Goal: Information Seeking & Learning: Learn about a topic

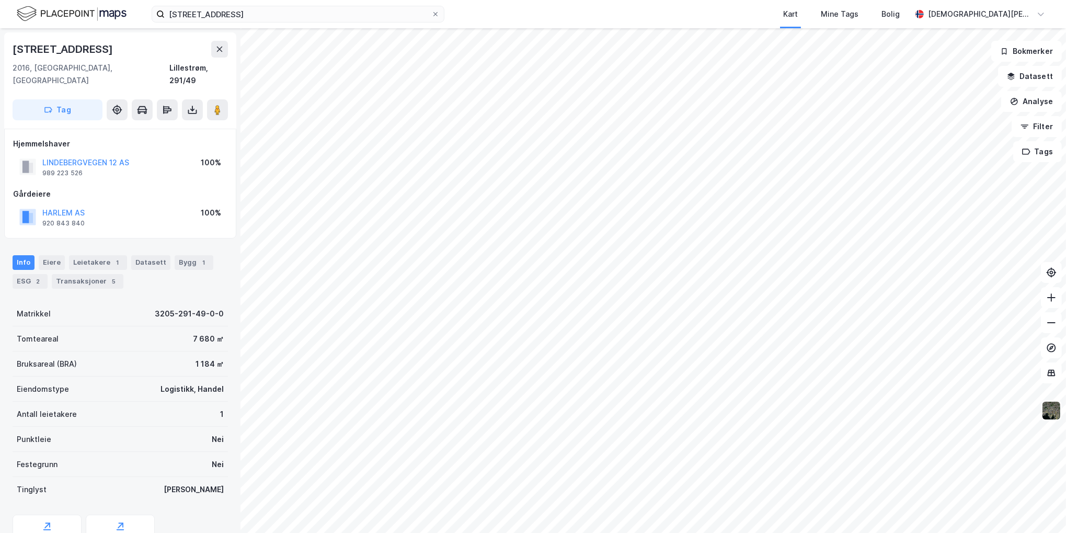
click at [1052, 413] on img at bounding box center [1052, 411] width 20 height 20
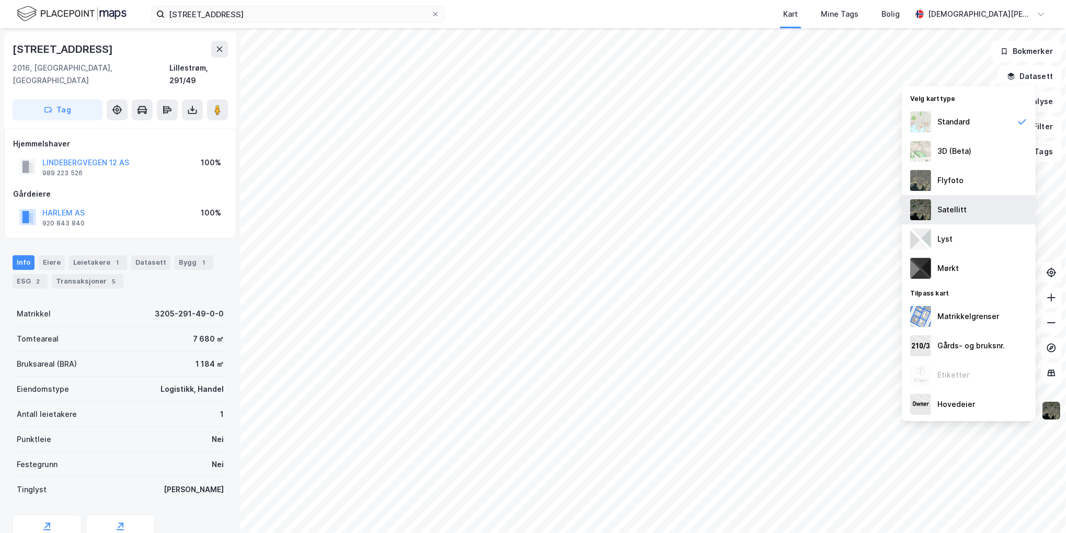
click at [972, 203] on div "Satellitt" at bounding box center [969, 209] width 134 height 29
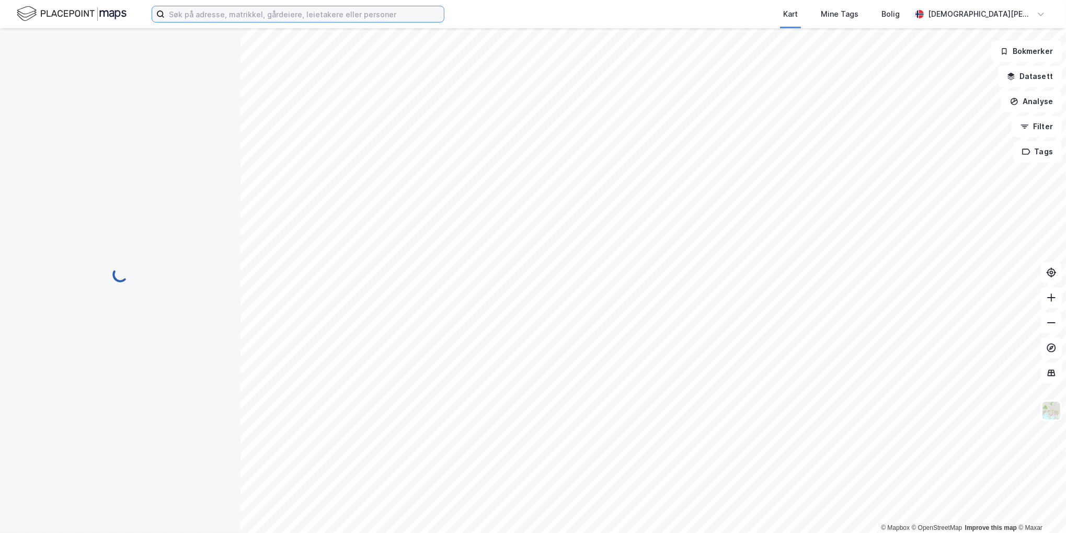
click at [238, 16] on input at bounding box center [304, 14] width 279 height 16
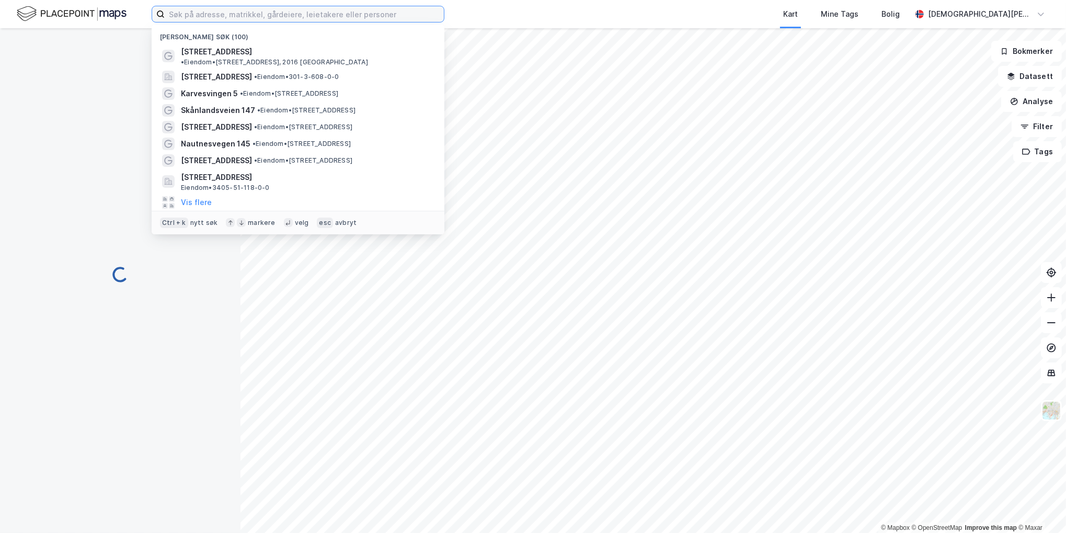
click at [238, 16] on input at bounding box center [304, 14] width 279 height 16
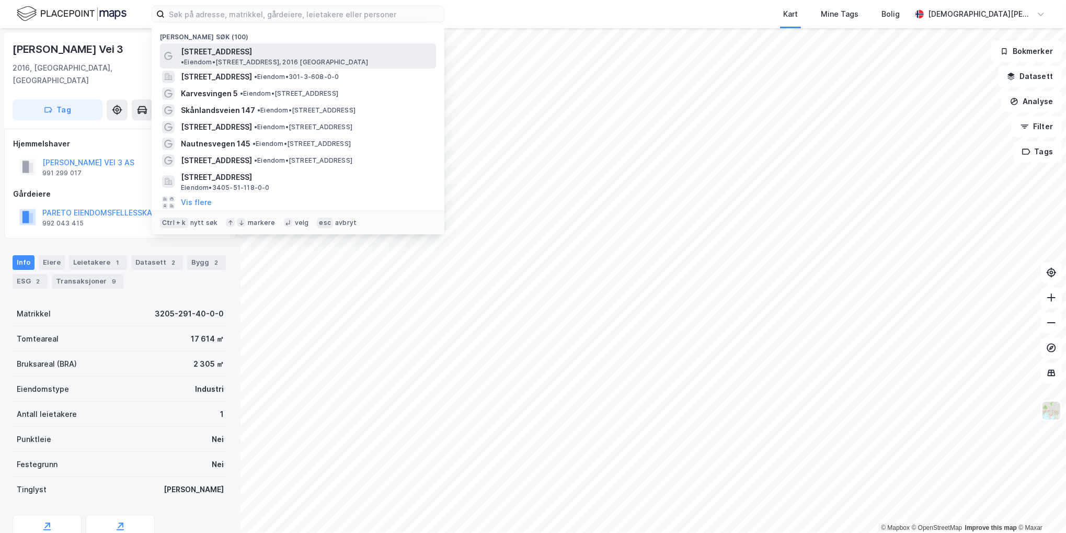
click at [247, 49] on div "Lindebergveien 12 • Eiendom • Lindebergveien 12, 2016 Frogner" at bounding box center [307, 55] width 253 height 21
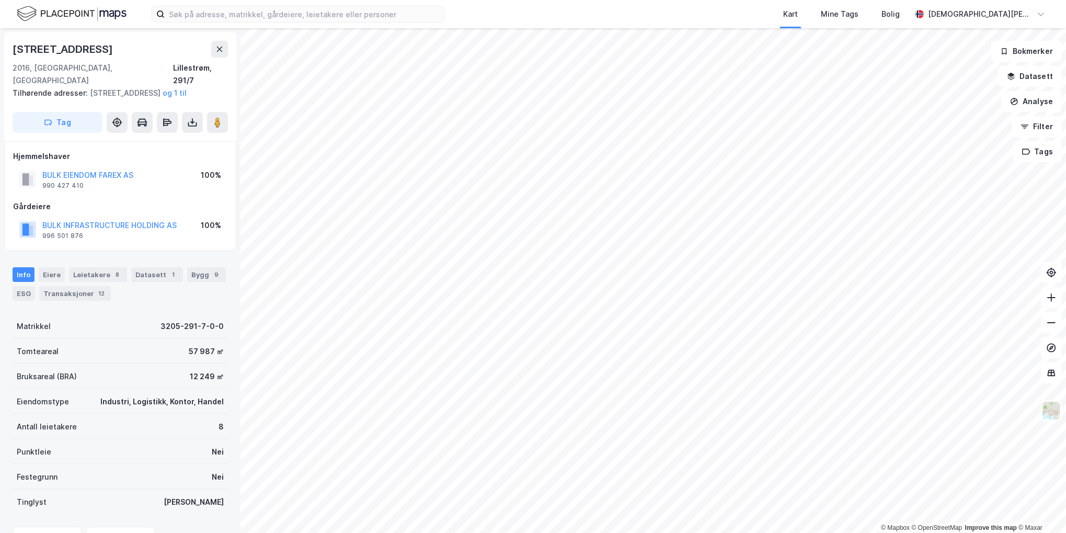
click at [516, 532] on html "Kart Mine Tags Bolig Christen Byhring © Mapbox © OpenStreetMap Improve this map…" at bounding box center [533, 266] width 1066 height 533
